Goal: Communication & Community: Share content

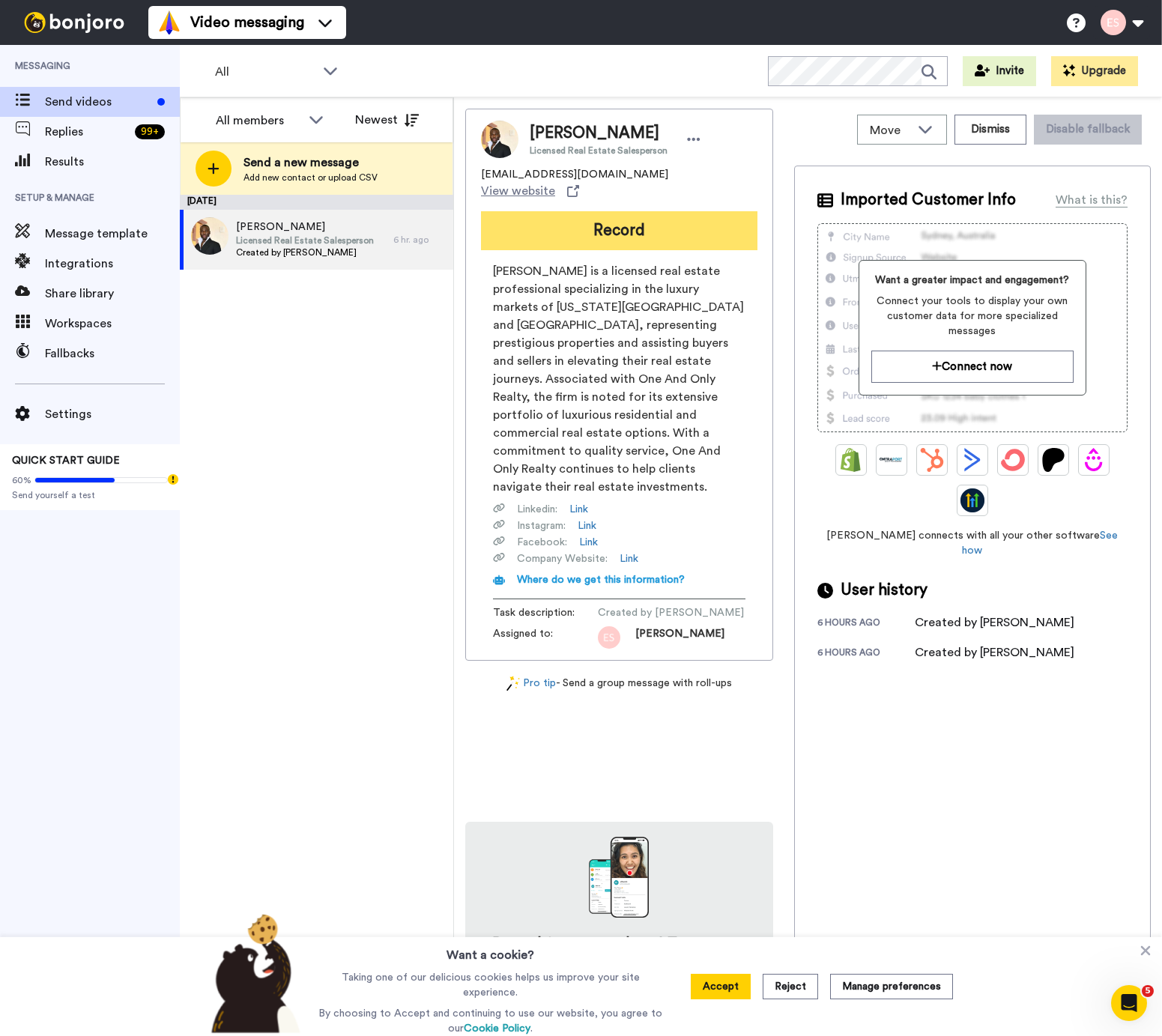
click at [550, 225] on button "Record" at bounding box center [619, 231] width 276 height 39
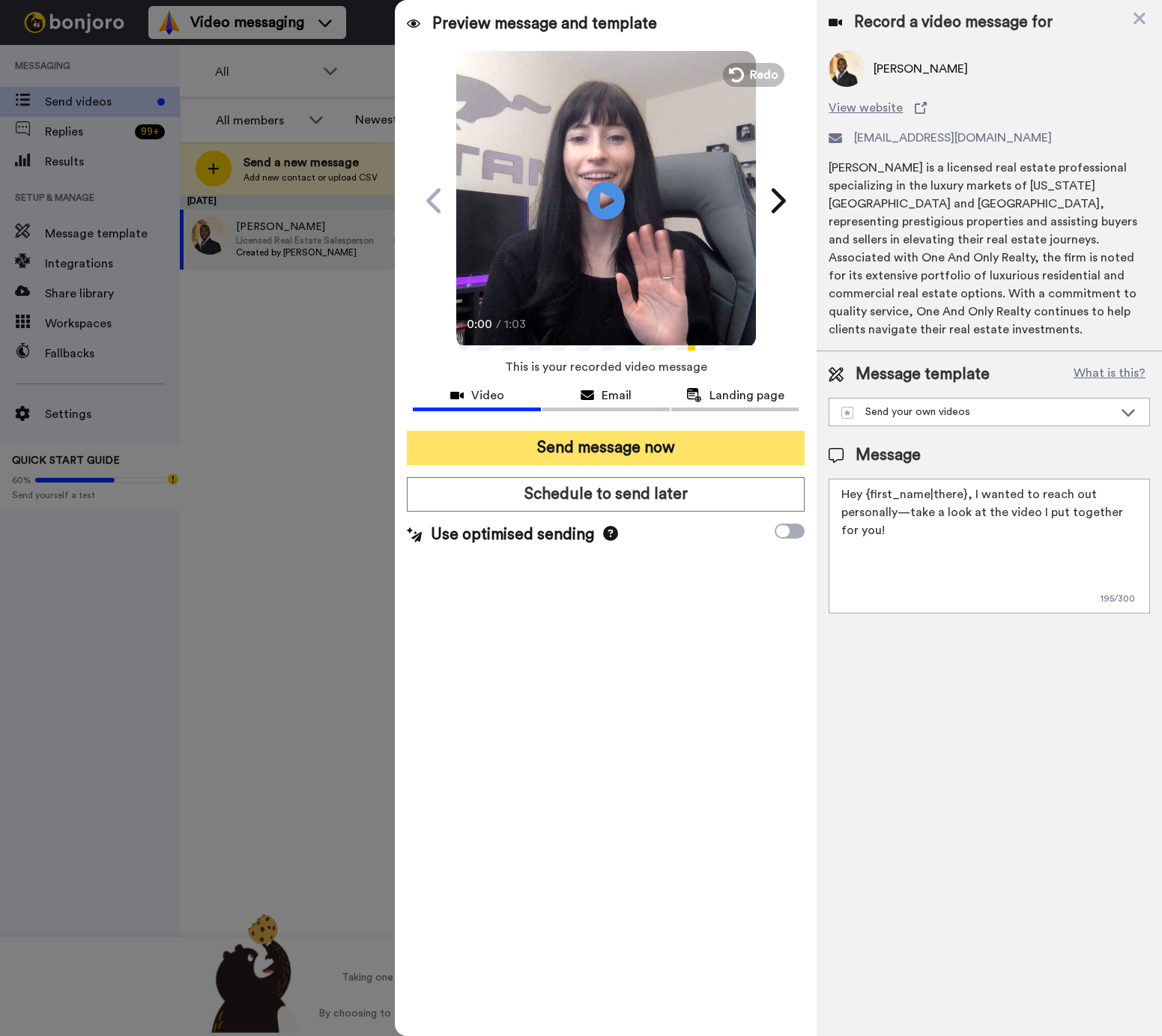
click at [555, 449] on button "Send message now" at bounding box center [606, 448] width 398 height 34
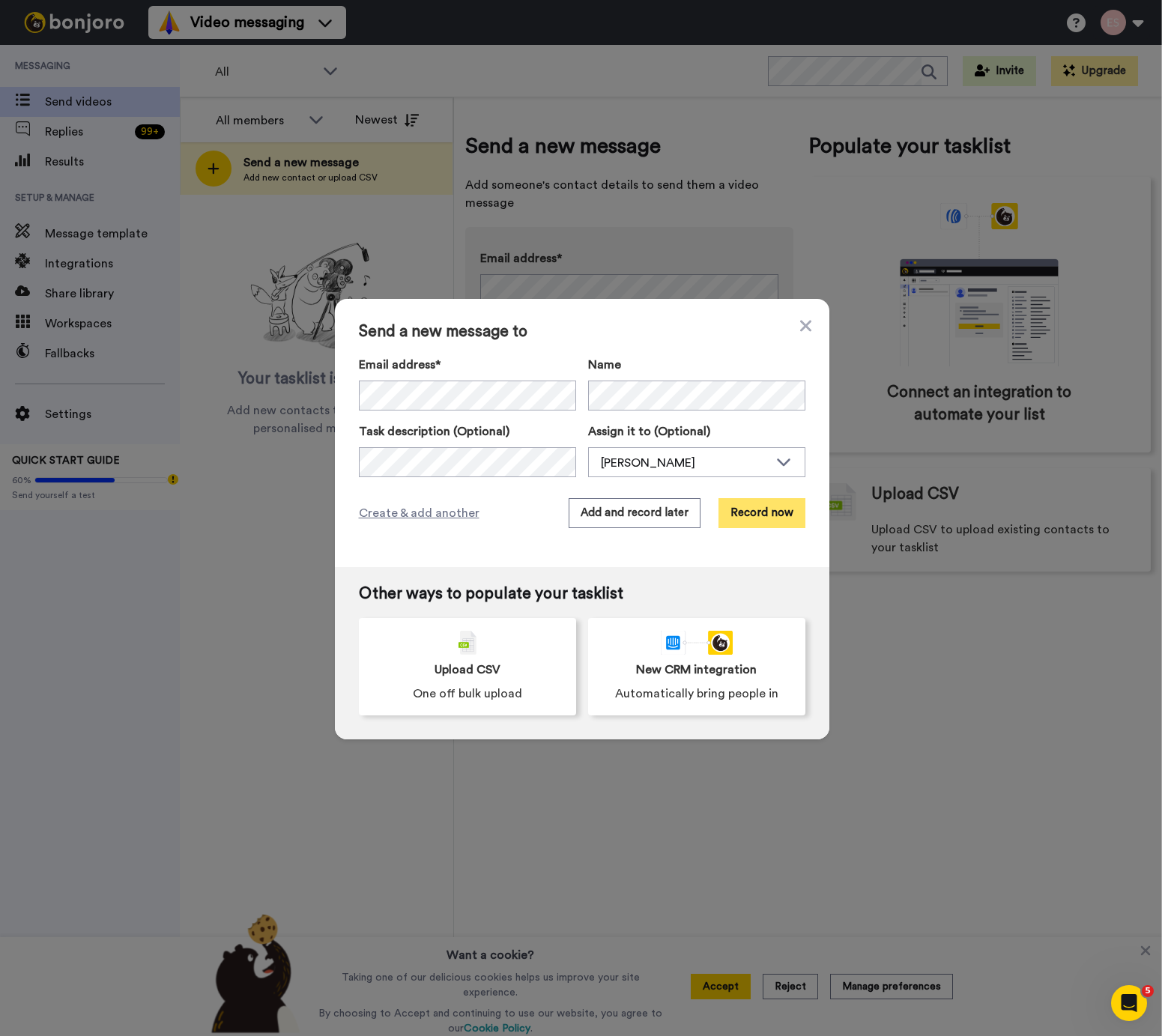
click at [778, 513] on button "Record now" at bounding box center [761, 513] width 87 height 30
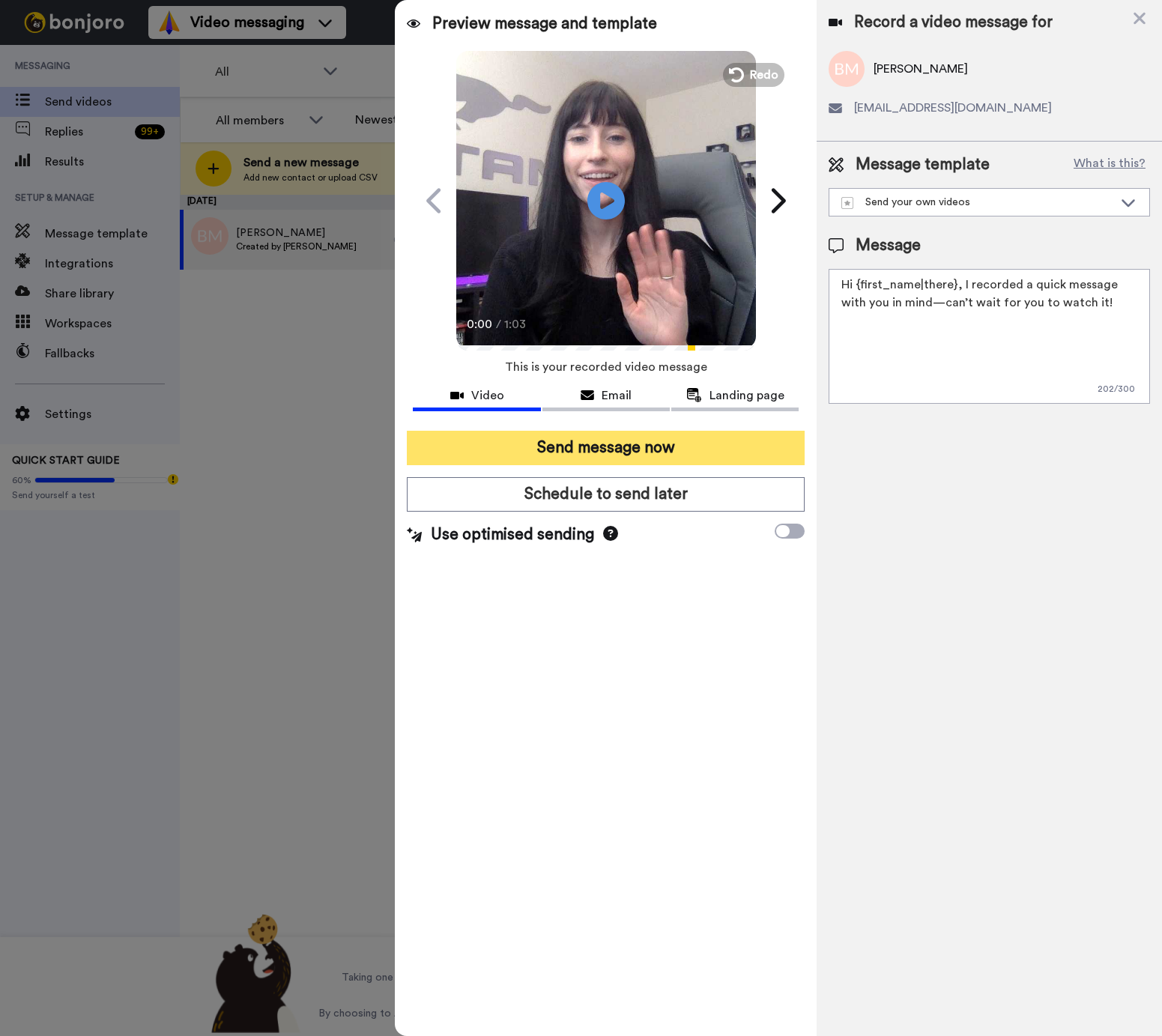
click at [666, 450] on button "Send message now" at bounding box center [606, 448] width 398 height 34
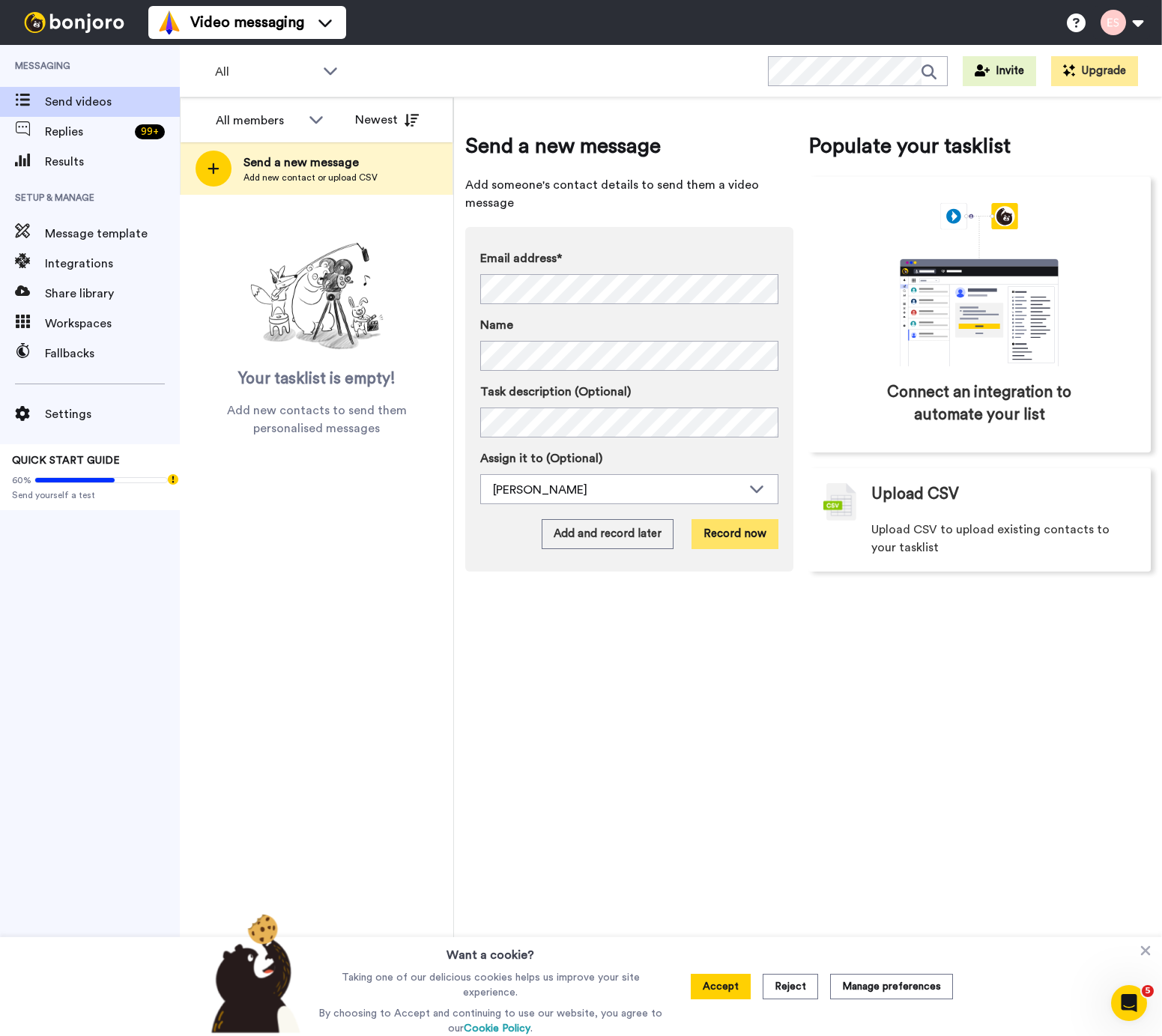
click at [735, 534] on button "Record now" at bounding box center [735, 534] width 87 height 30
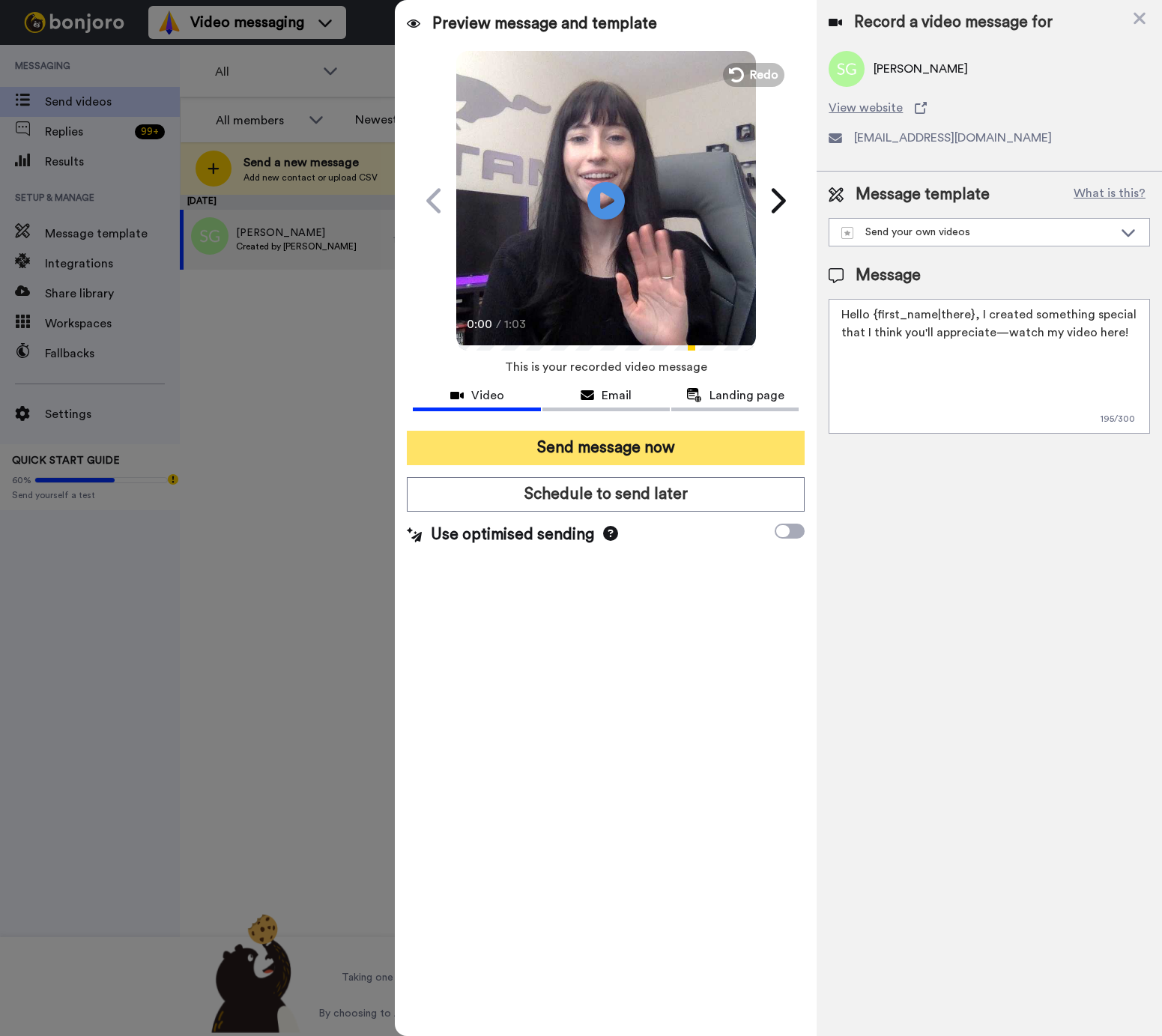
click at [567, 448] on button "Send message now" at bounding box center [606, 448] width 398 height 34
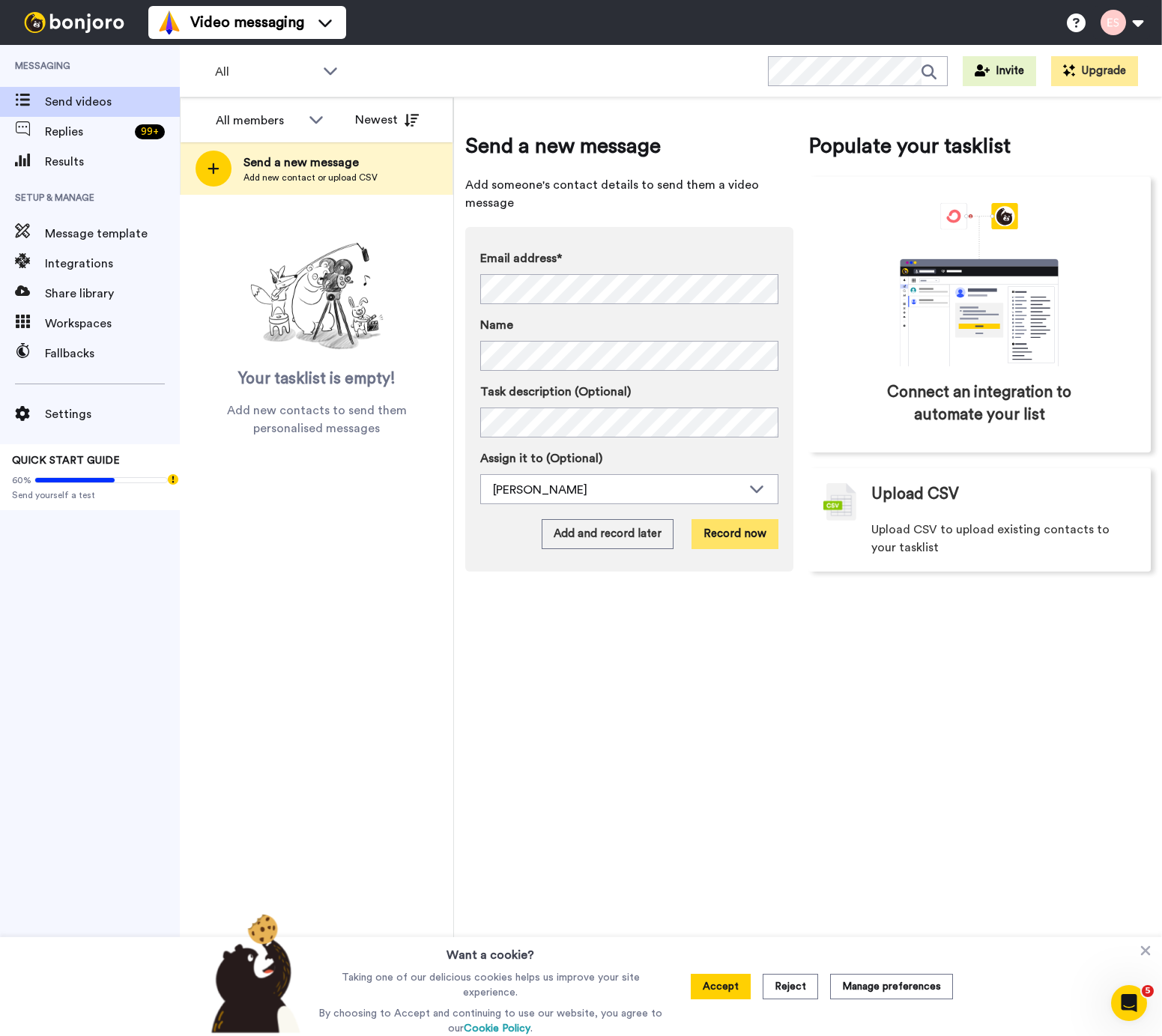
click at [758, 539] on button "Record now" at bounding box center [735, 534] width 87 height 30
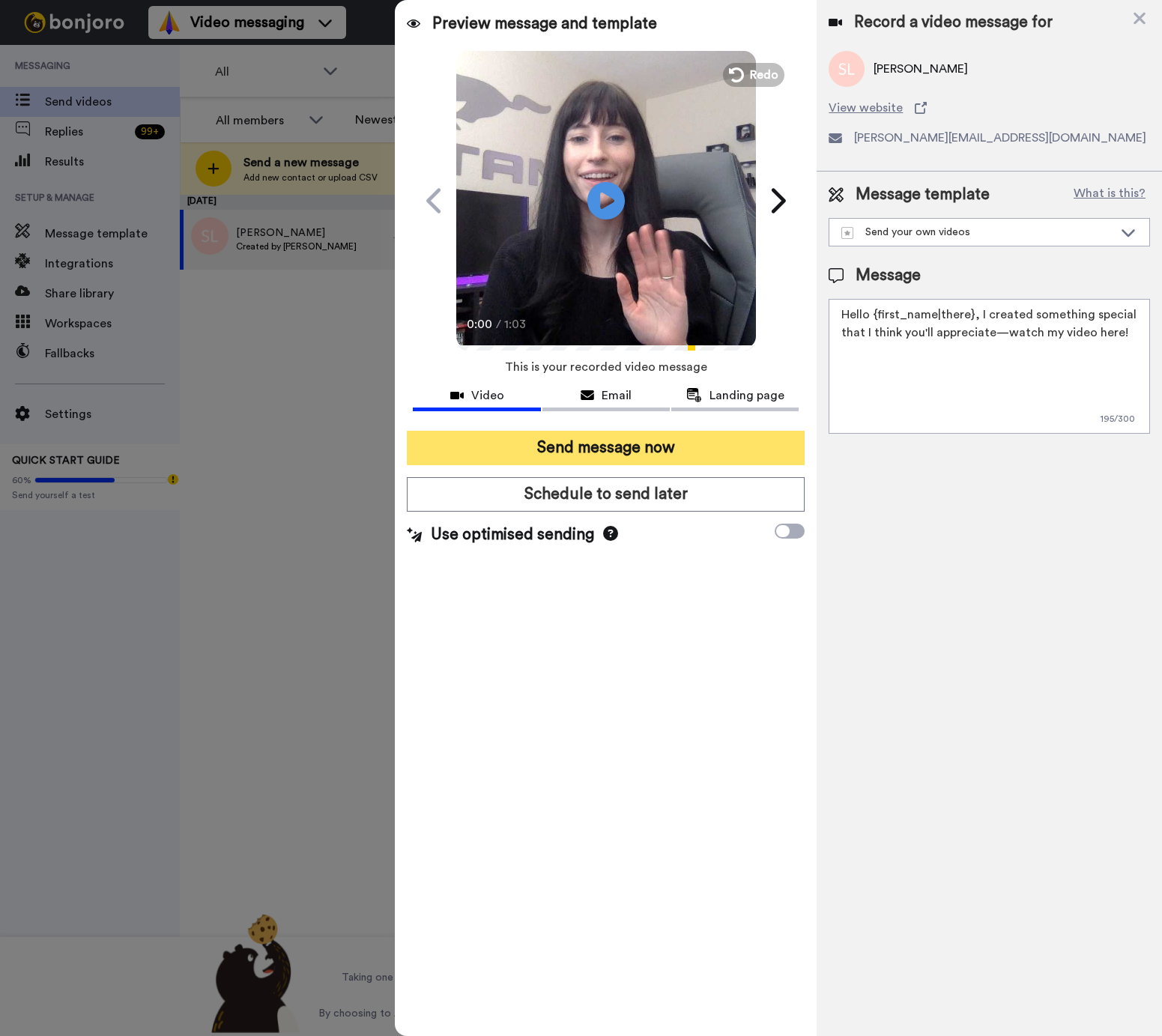
click at [537, 448] on button "Send message now" at bounding box center [606, 448] width 398 height 34
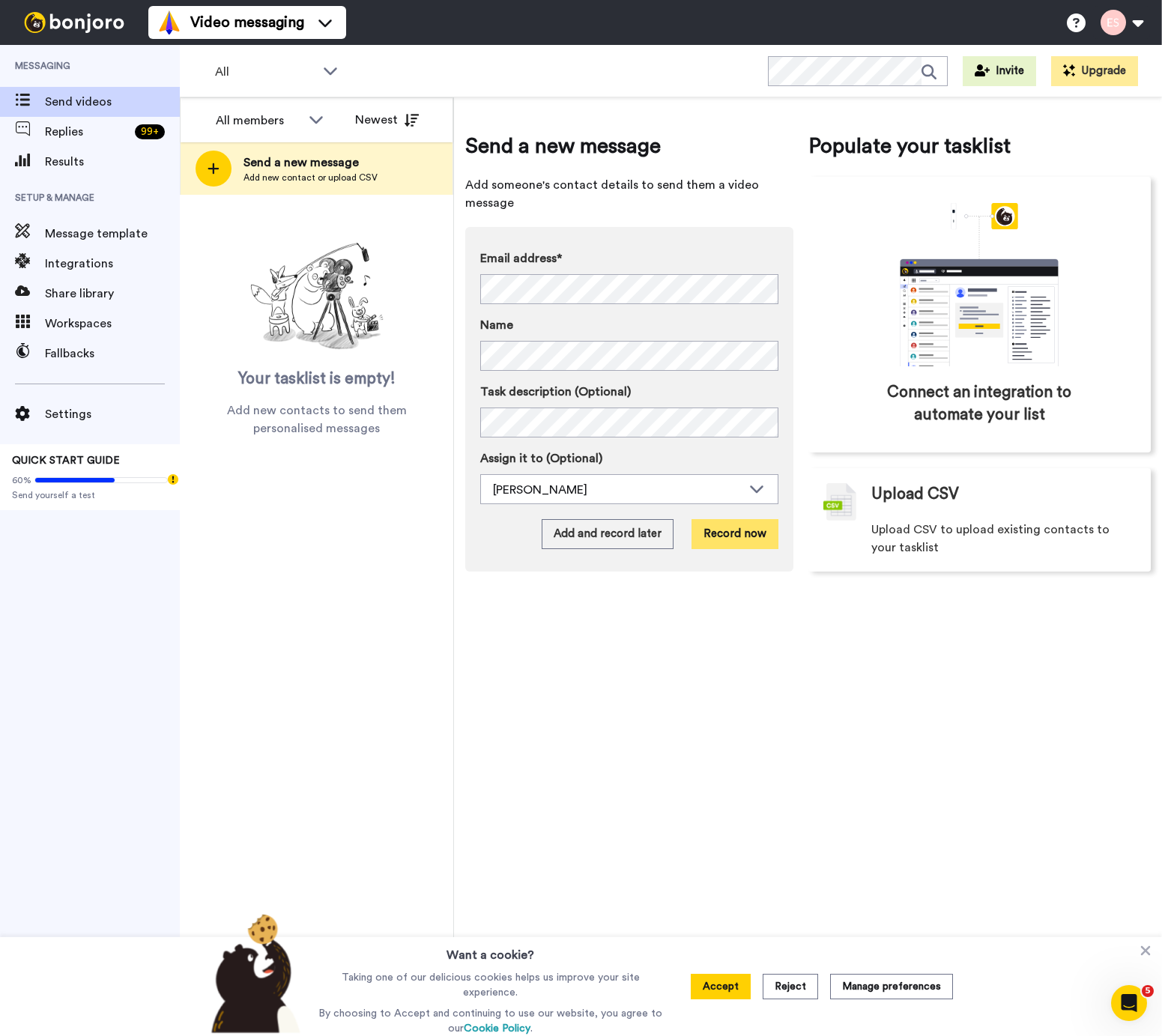
click at [717, 533] on button "Record now" at bounding box center [735, 534] width 87 height 30
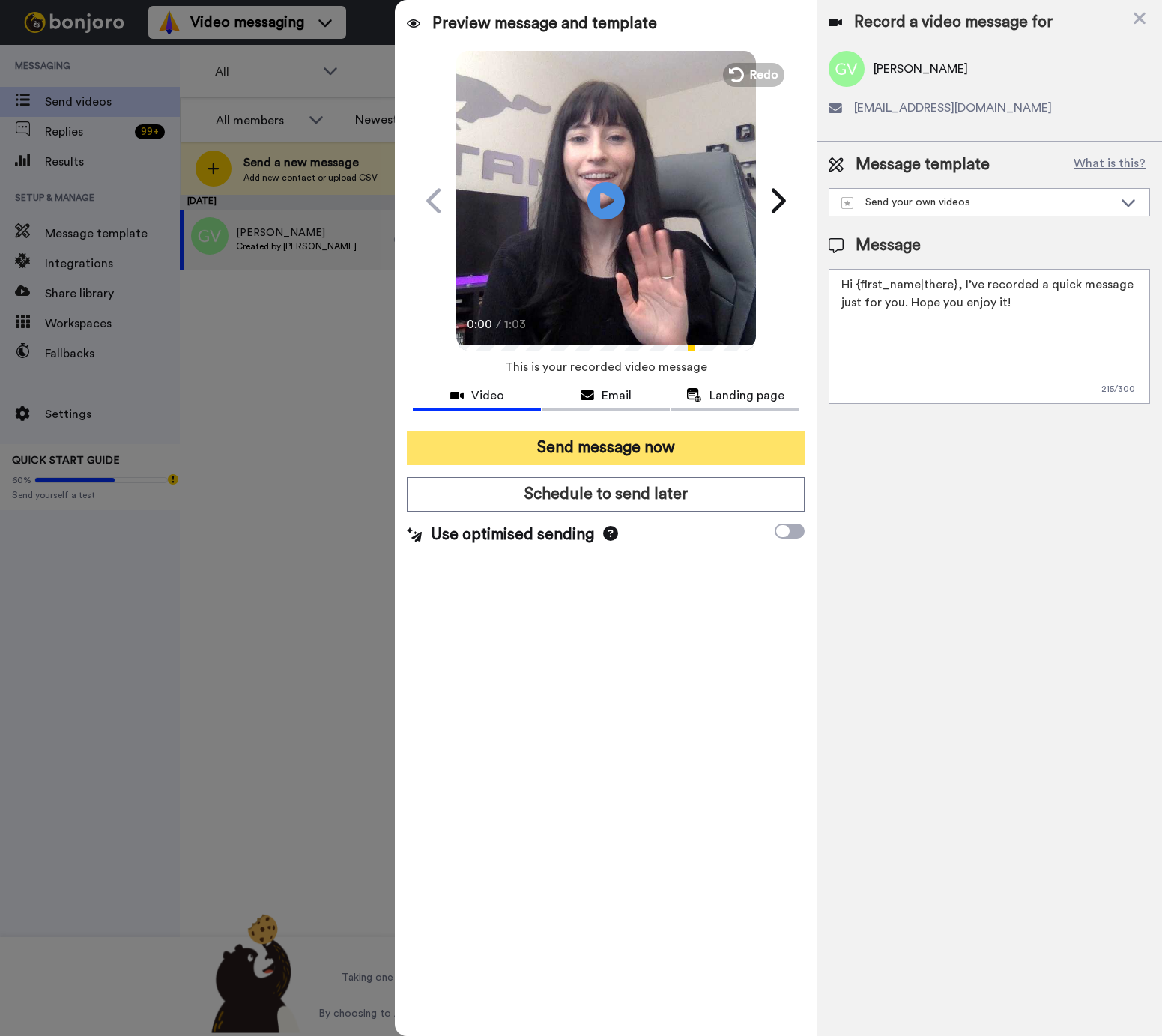
click at [530, 453] on button "Send message now" at bounding box center [606, 448] width 398 height 34
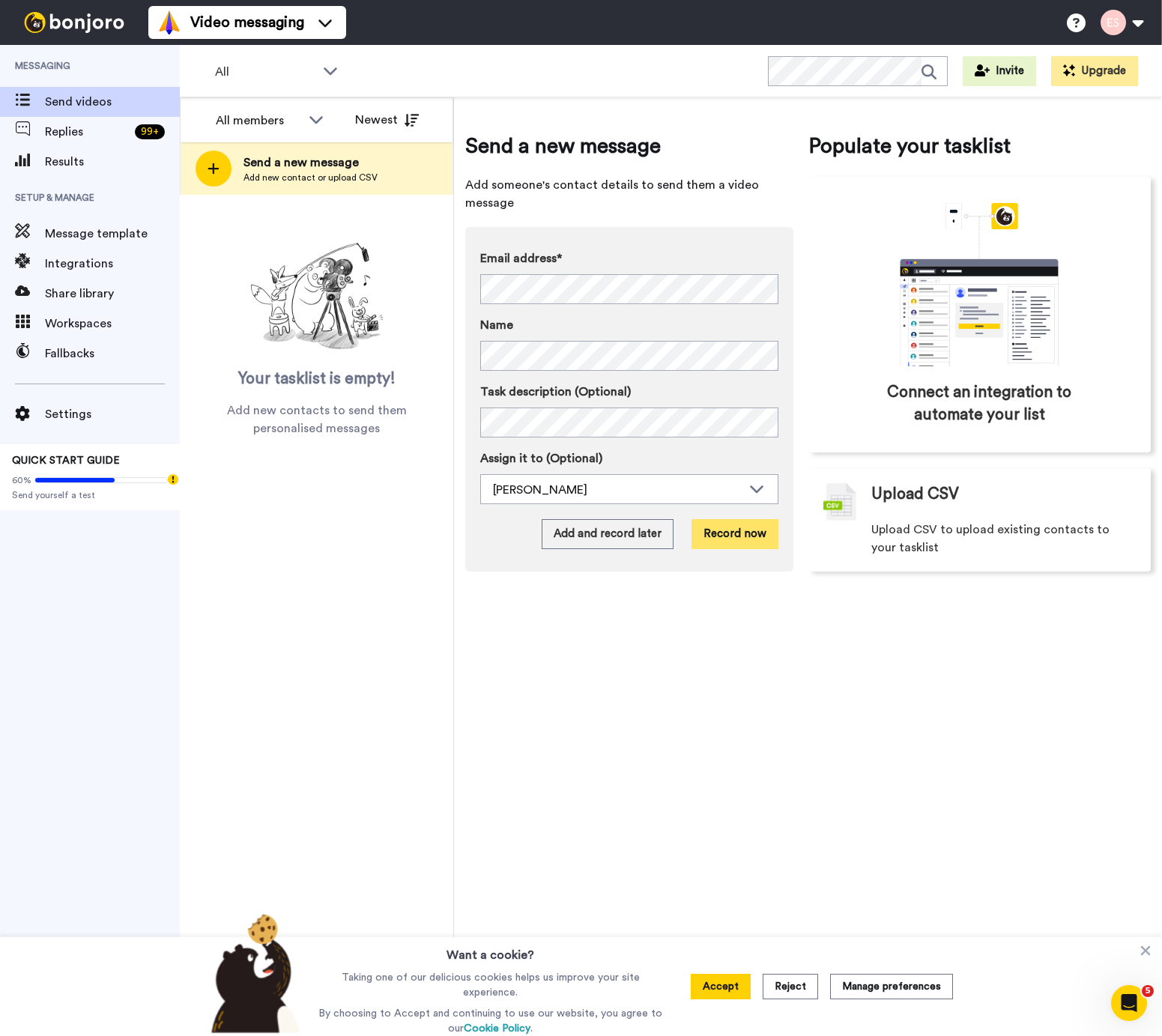
click at [751, 543] on button "Record now" at bounding box center [735, 534] width 87 height 30
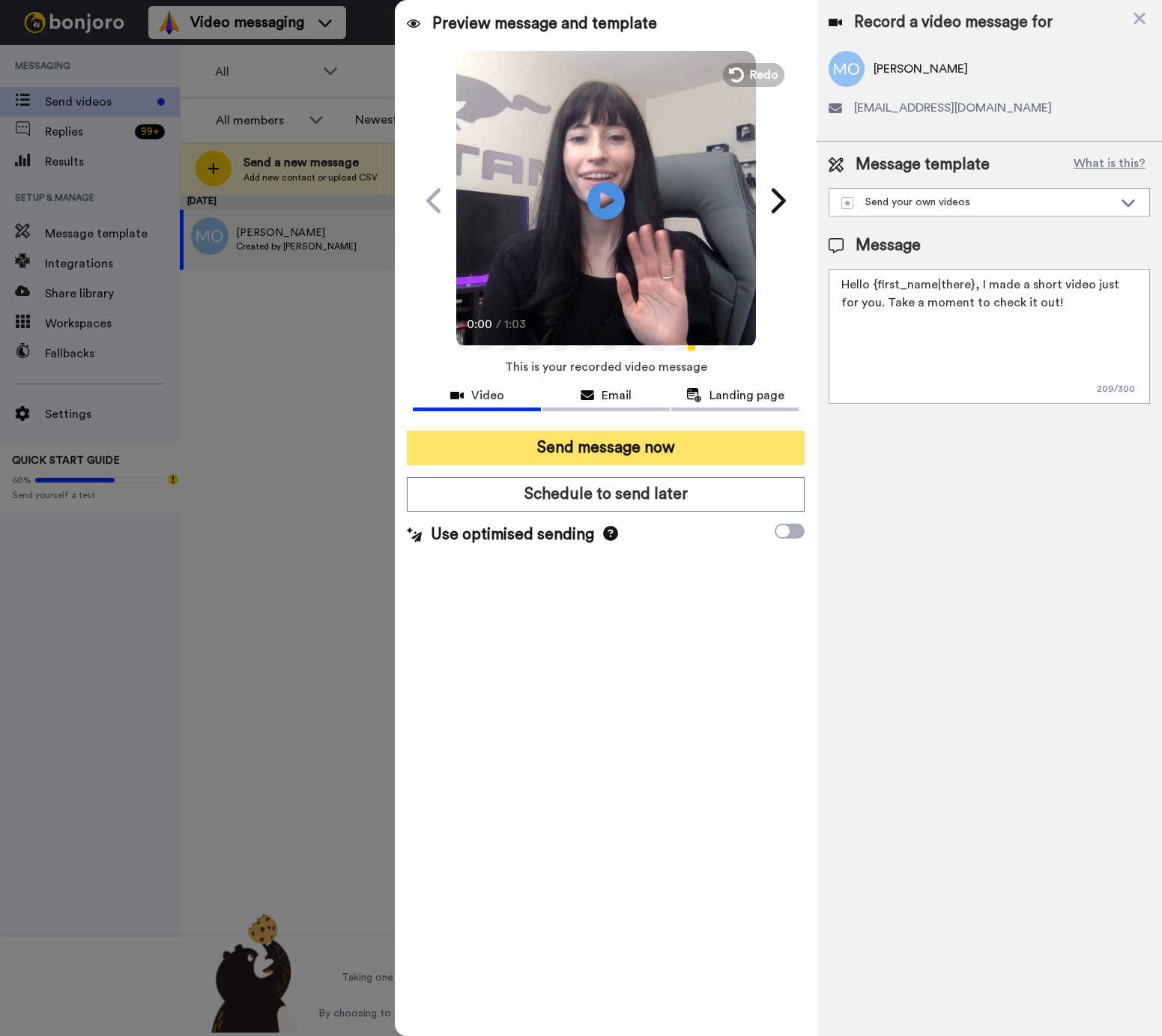
click at [648, 446] on button "Send message now" at bounding box center [606, 448] width 398 height 34
